Goal: Transaction & Acquisition: Purchase product/service

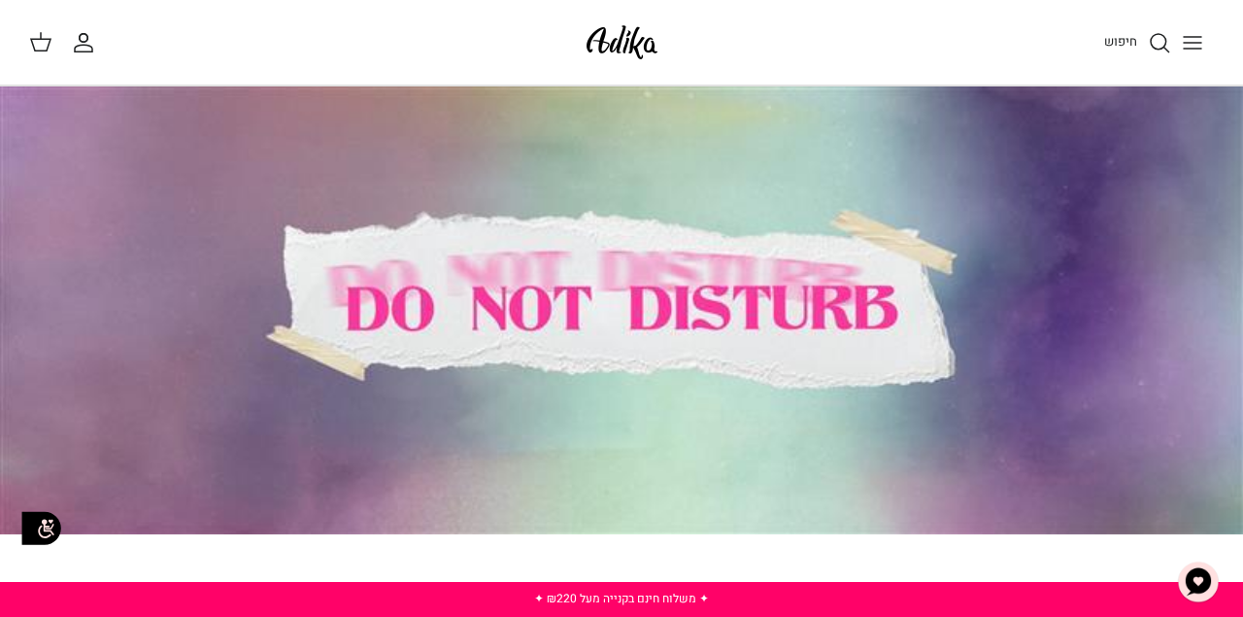
click at [1190, 37] on icon "Toggle menu" at bounding box center [1192, 42] width 23 height 23
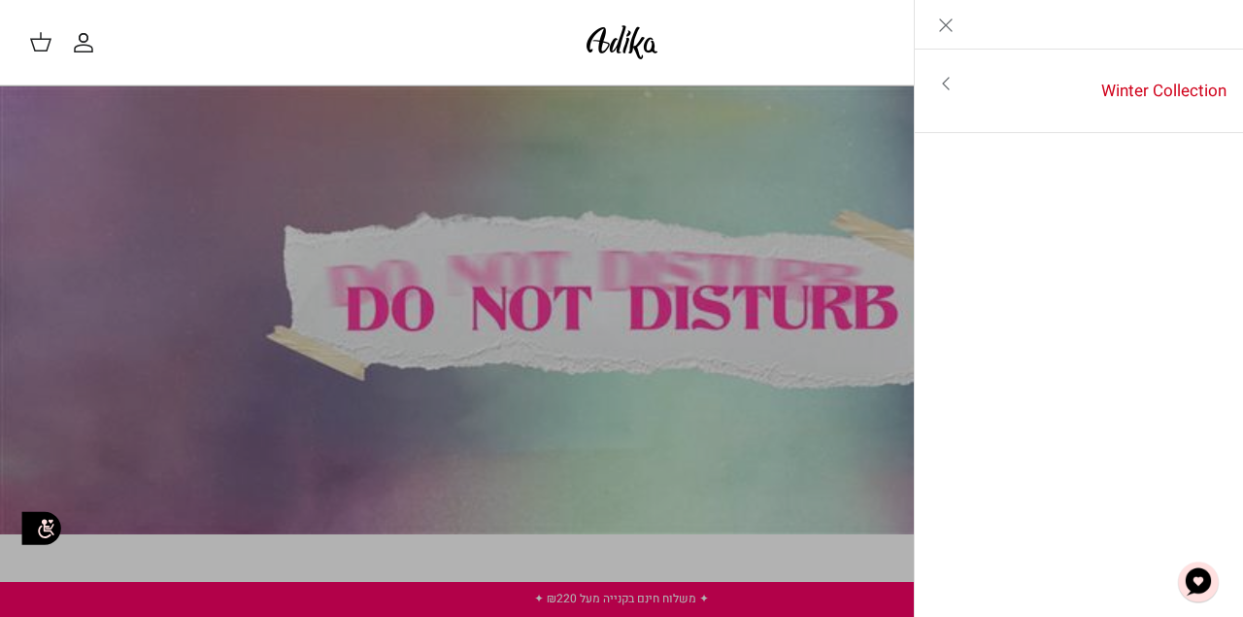
click at [939, 32] on icon "Close" at bounding box center [945, 25] width 23 height 23
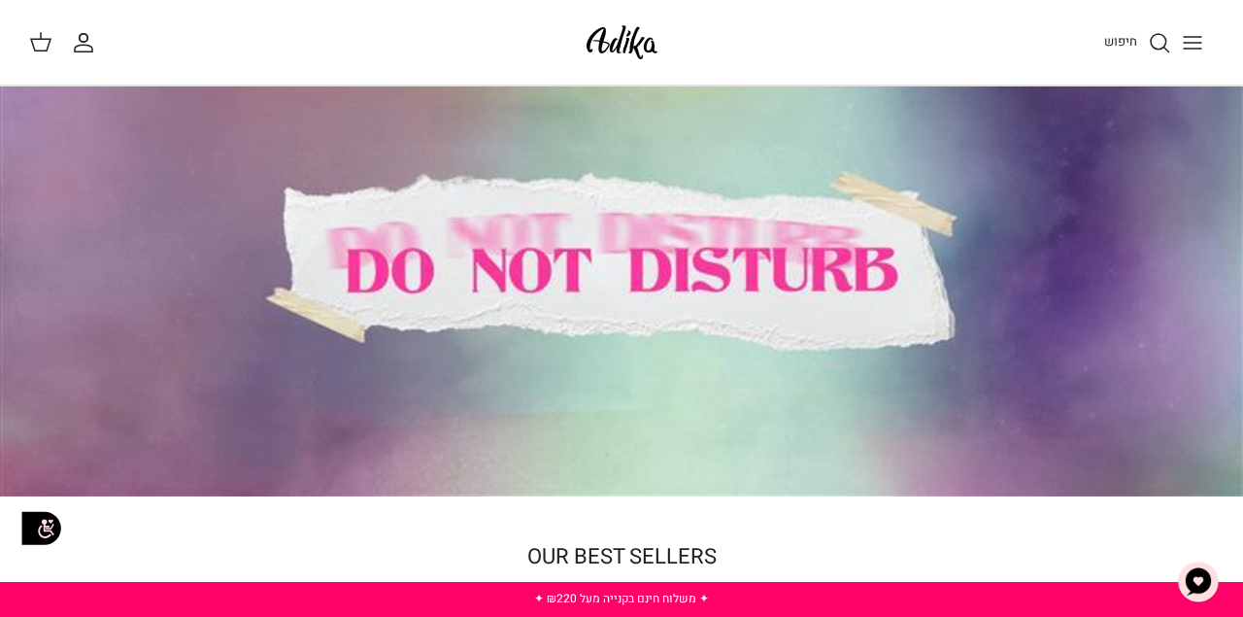
scroll to position [86, 0]
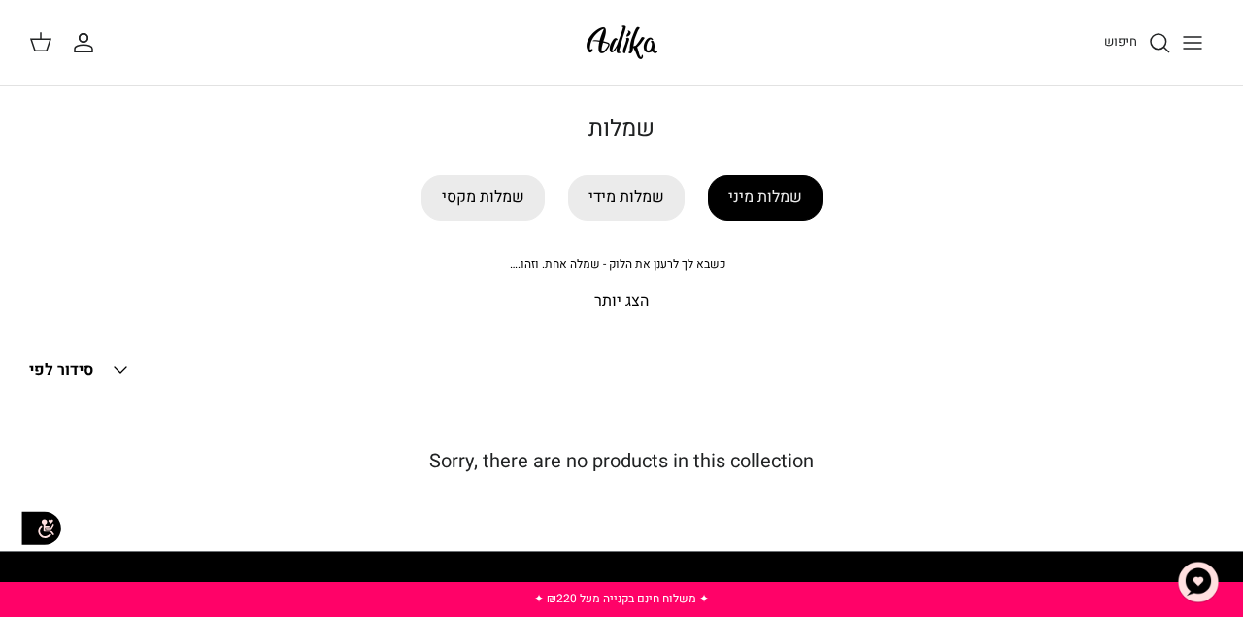
click at [781, 203] on link "שמלות מיני" at bounding box center [765, 198] width 115 height 46
